Goal: Find contact information: Find contact information

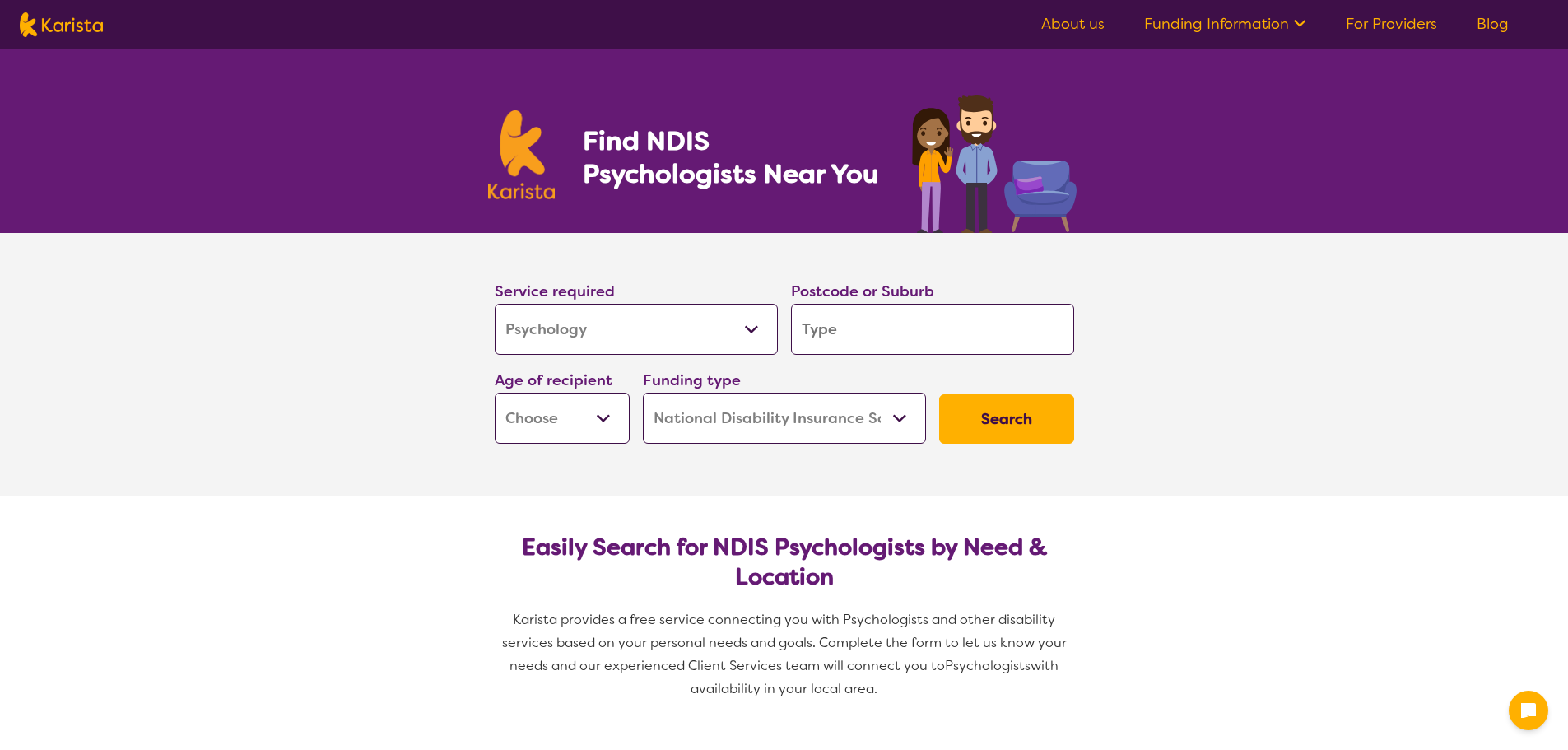
select select "Psychology"
select select "NDIS"
select select "Psychology"
select select "NDIS"
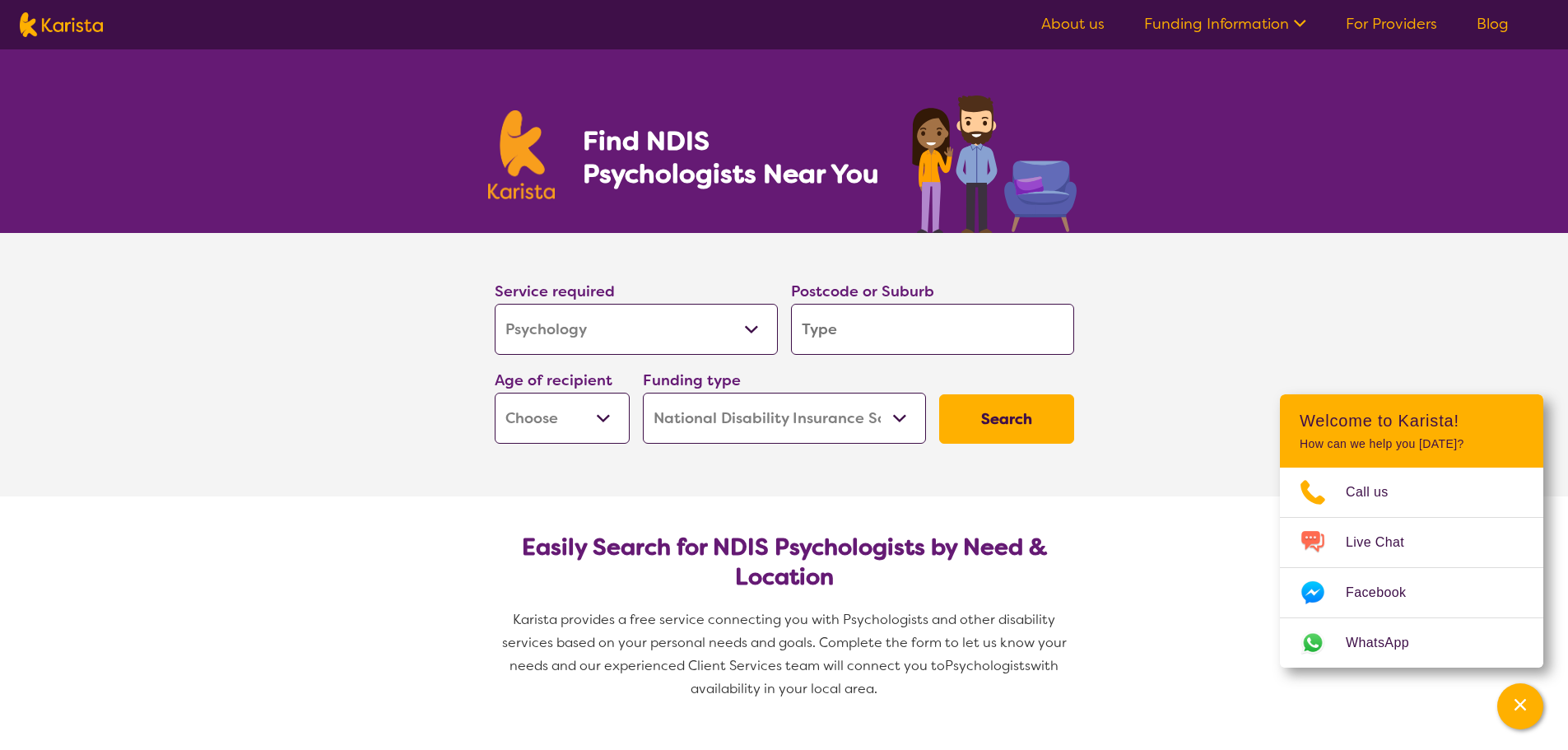
click at [1335, 255] on section "Service required Allied Health Assistant Assessment ([MEDICAL_DATA] or [MEDICAL…" at bounding box center [784, 364] width 1568 height 264
click at [1064, 18] on link "About us" at bounding box center [1072, 24] width 63 height 19
click at [1380, 485] on span "Call us" at bounding box center [1377, 491] width 62 height 24
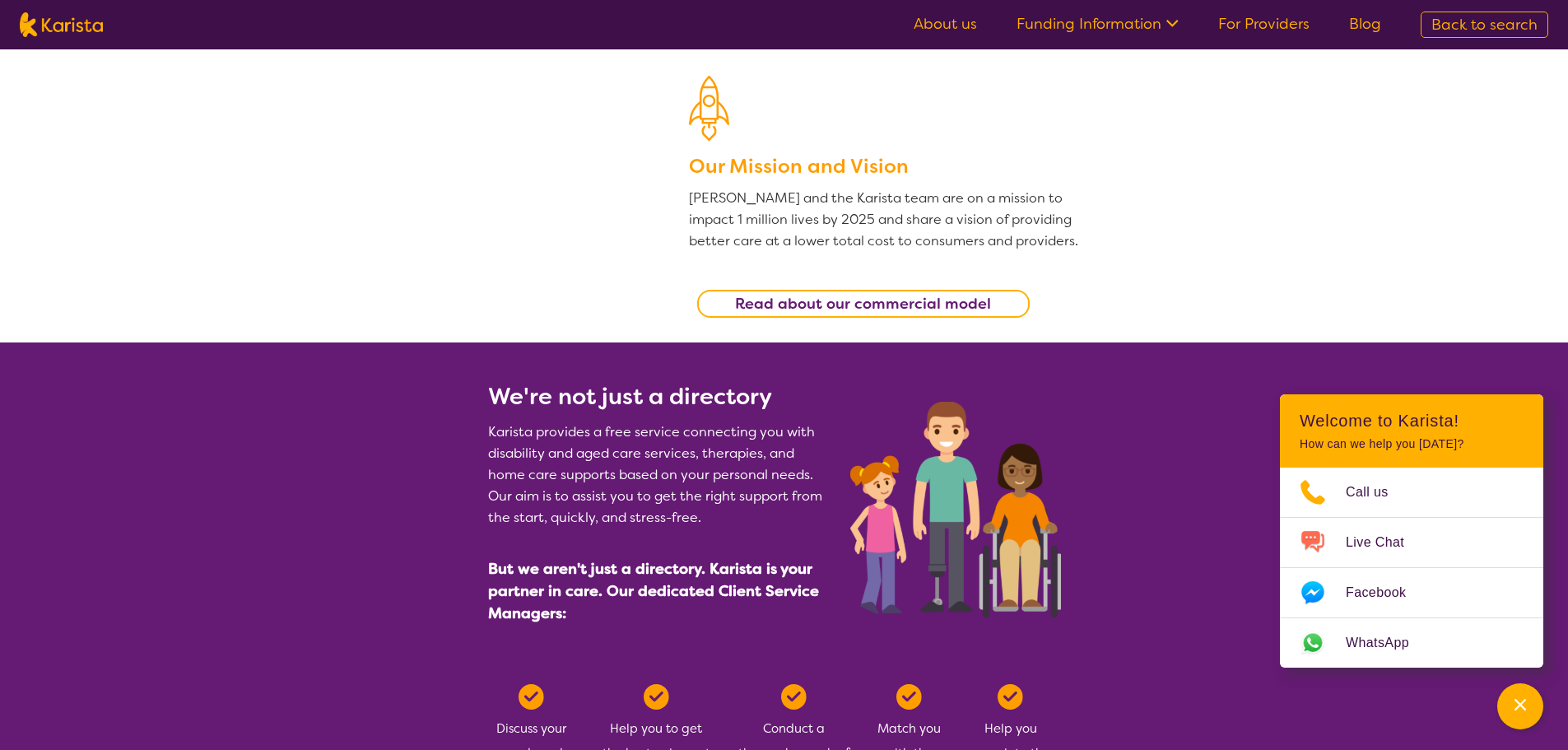
scroll to position [823, 0]
